Goal: Transaction & Acquisition: Purchase product/service

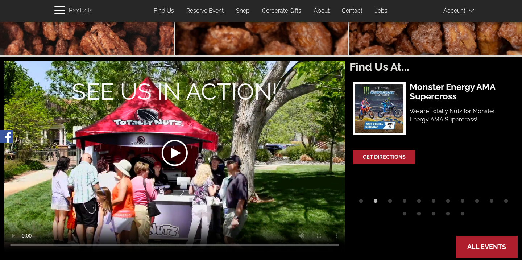
scroll to position [185, 0]
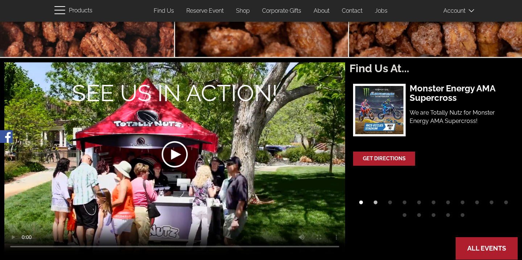
click at [361, 199] on button "1" at bounding box center [361, 204] width 11 height 11
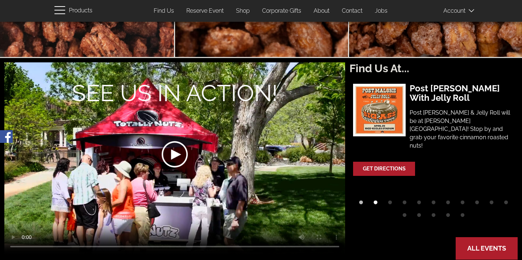
click at [374, 199] on button "2" at bounding box center [375, 204] width 11 height 11
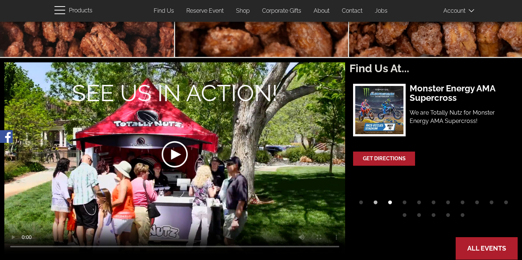
click at [391, 199] on button "3" at bounding box center [390, 204] width 11 height 11
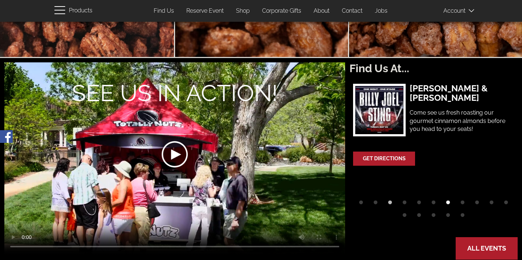
click at [447, 199] on button "7" at bounding box center [448, 204] width 11 height 11
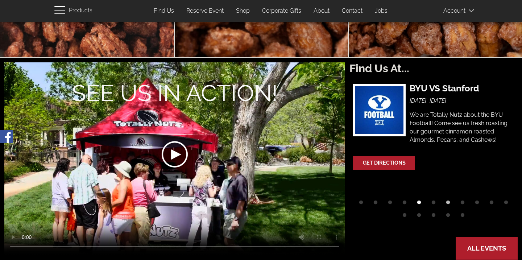
click at [419, 199] on button "5" at bounding box center [419, 204] width 11 height 11
click at [406, 199] on button "4" at bounding box center [404, 204] width 11 height 11
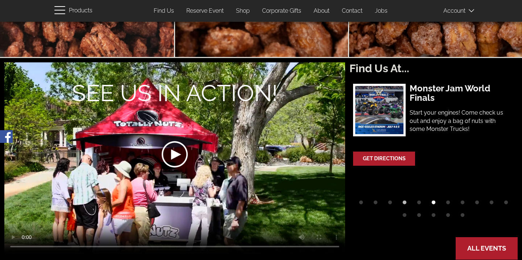
click at [434, 199] on button "6" at bounding box center [433, 204] width 11 height 11
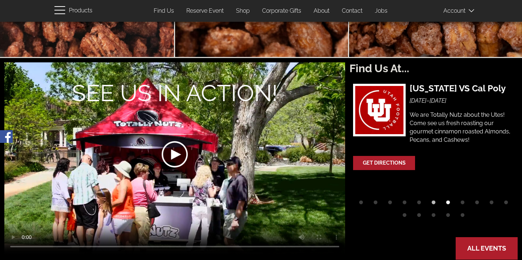
click at [446, 199] on button "7" at bounding box center [448, 204] width 11 height 11
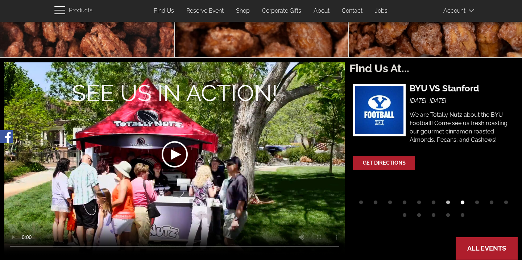
click at [460, 199] on button "8" at bounding box center [462, 204] width 11 height 11
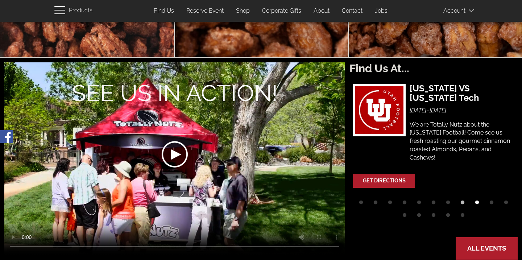
click at [479, 199] on button "9" at bounding box center [477, 204] width 11 height 11
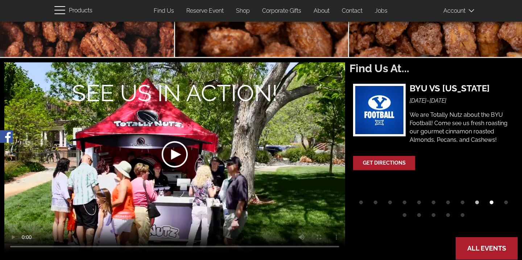
click at [493, 199] on button "10" at bounding box center [491, 204] width 11 height 11
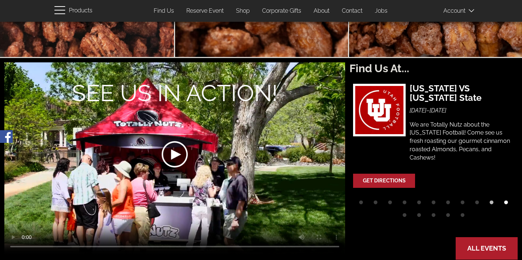
click at [509, 199] on button "11" at bounding box center [506, 204] width 11 height 11
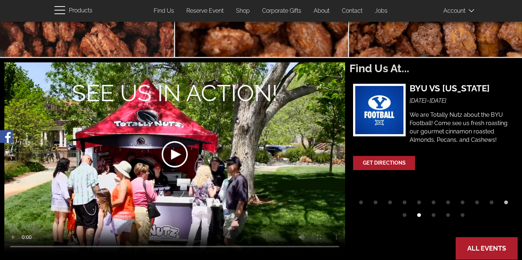
click at [417, 212] on button "13" at bounding box center [419, 217] width 11 height 11
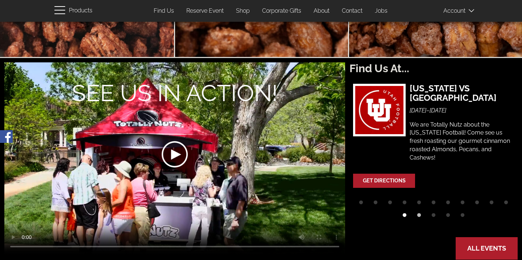
click at [403, 212] on button "12" at bounding box center [404, 217] width 11 height 11
click at [421, 212] on button "13" at bounding box center [419, 217] width 11 height 11
click at [435, 212] on button "14" at bounding box center [433, 217] width 11 height 11
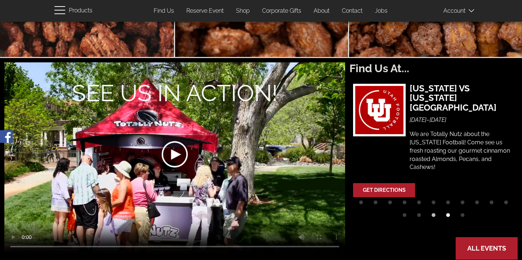
click at [450, 212] on button "15" at bounding box center [448, 217] width 11 height 11
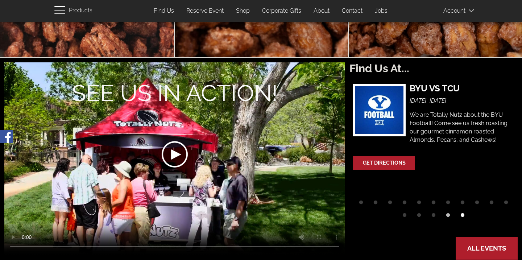
click at [464, 212] on button "16" at bounding box center [462, 217] width 11 height 11
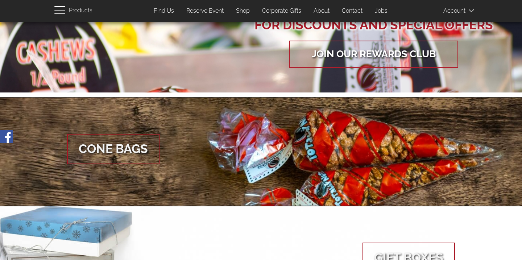
scroll to position [569, 0]
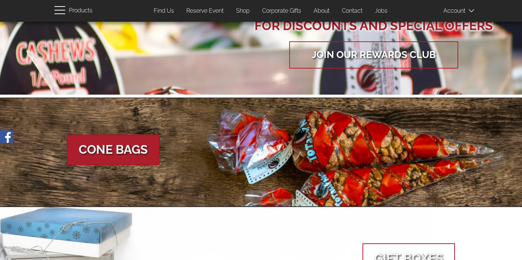
click at [119, 144] on span "Cone Bags" at bounding box center [113, 150] width 92 height 30
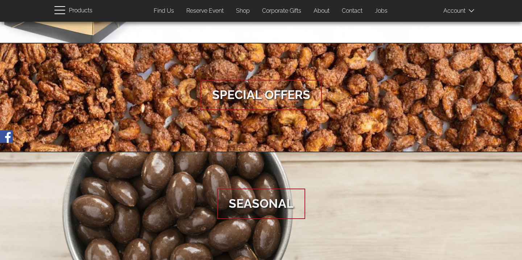
scroll to position [839, 0]
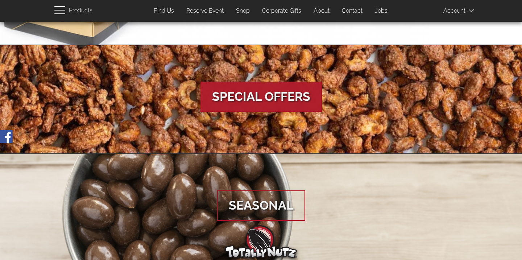
click at [261, 102] on span "Special Offers" at bounding box center [261, 97] width 121 height 30
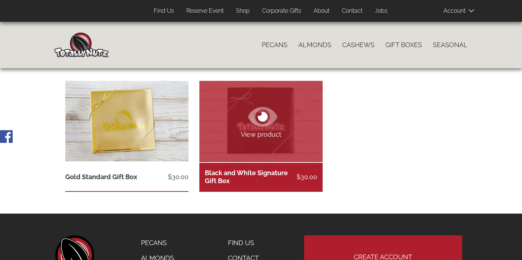
click at [265, 116] on icon at bounding box center [263, 117] width 10 height 10
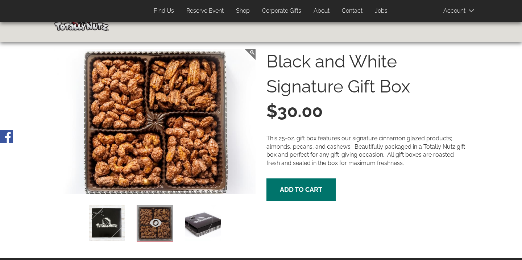
scroll to position [27, 0]
